Goal: Task Accomplishment & Management: Manage account settings

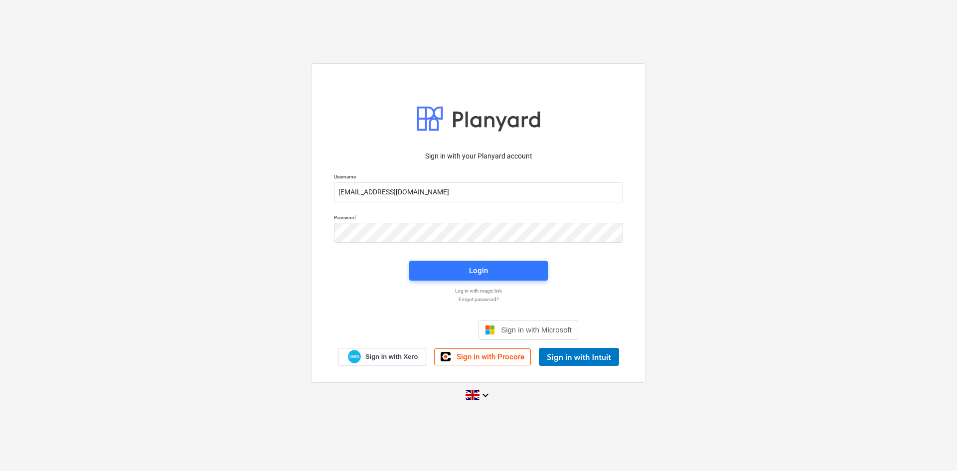
type input "[EMAIL_ADDRESS][DOMAIN_NAME]"
click at [494, 263] on button "Login" at bounding box center [478, 271] width 139 height 20
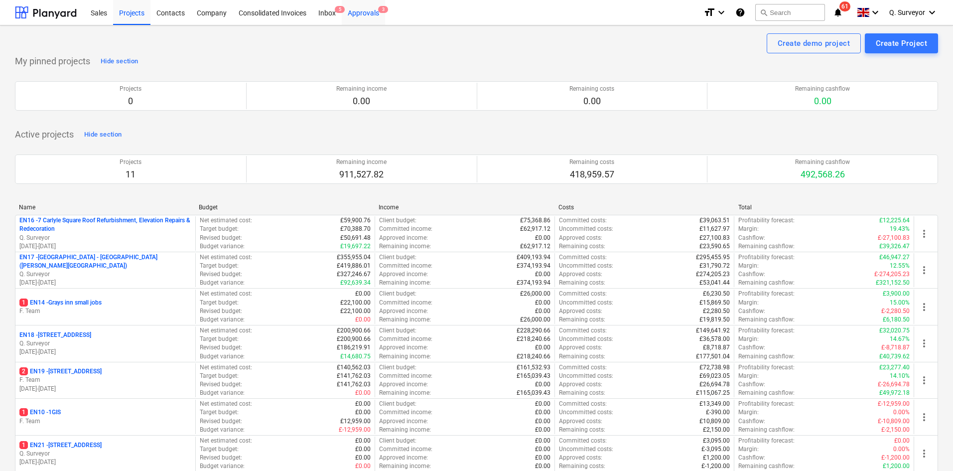
click at [363, 13] on div "Approvals 3" at bounding box center [363, 12] width 43 height 25
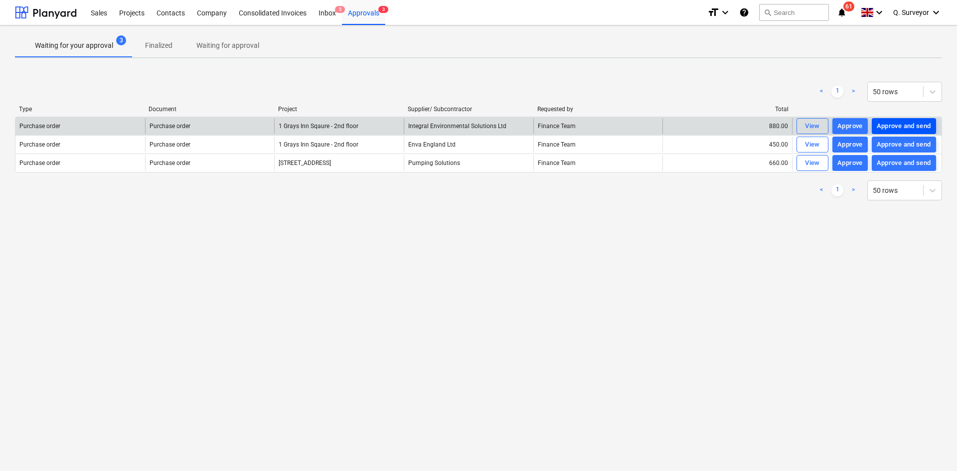
click at [898, 128] on div "Approve and send" at bounding box center [903, 126] width 54 height 11
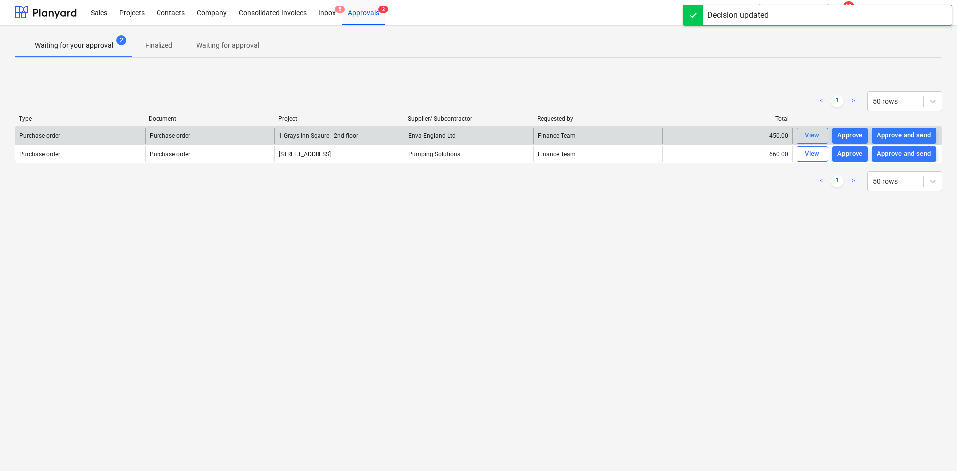
click at [898, 128] on button "Approve and send" at bounding box center [903, 136] width 64 height 16
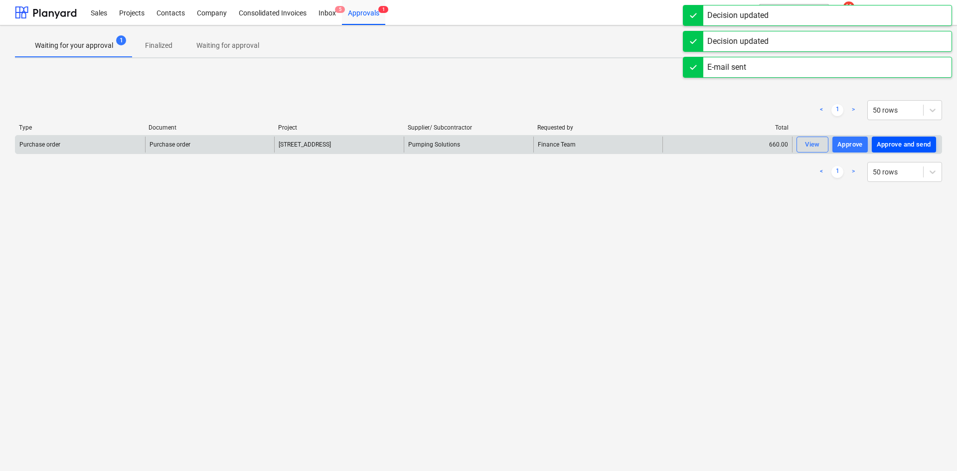
click at [899, 138] on button "Approve and send" at bounding box center [903, 145] width 64 height 16
